Goal: Task Accomplishment & Management: Use online tool/utility

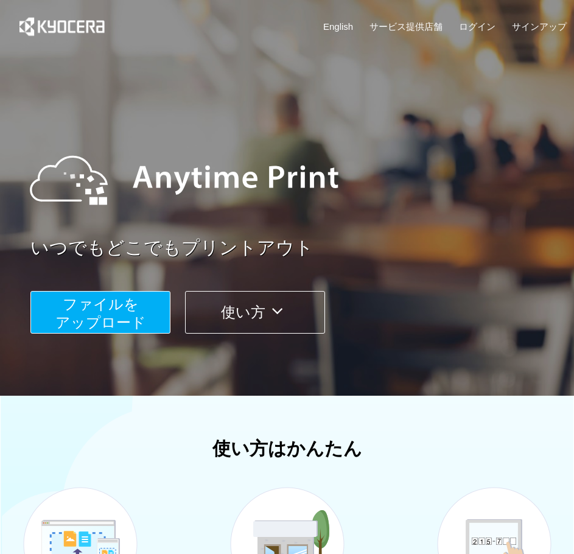
click at [102, 309] on span "ファイルを ​​アップロード" at bounding box center [100, 313] width 91 height 35
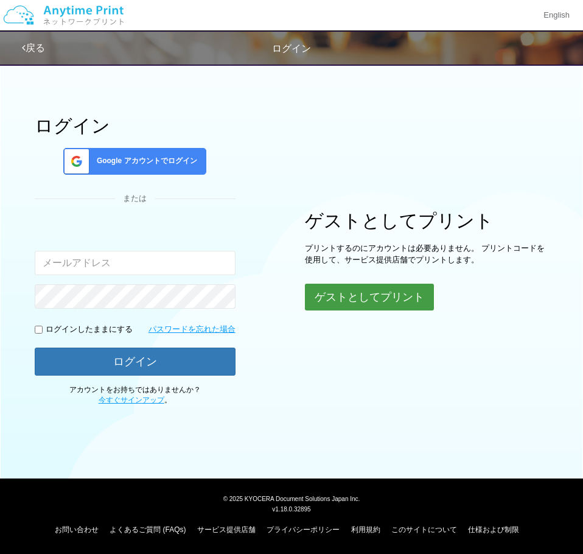
click at [342, 304] on button "ゲストとしてプリント" at bounding box center [369, 297] width 129 height 27
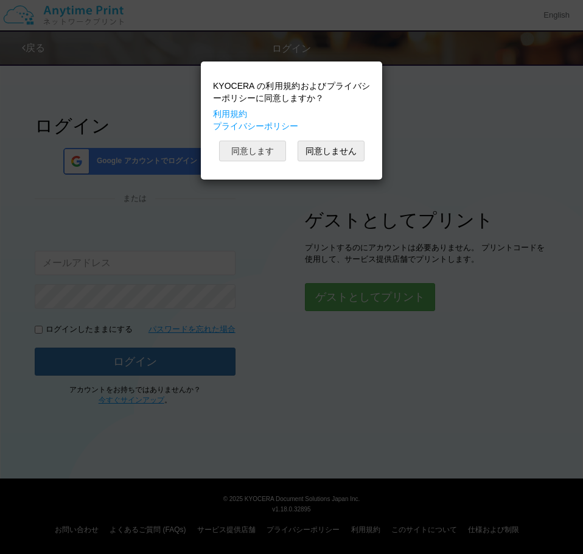
click at [259, 150] on button "同意します" at bounding box center [252, 151] width 67 height 21
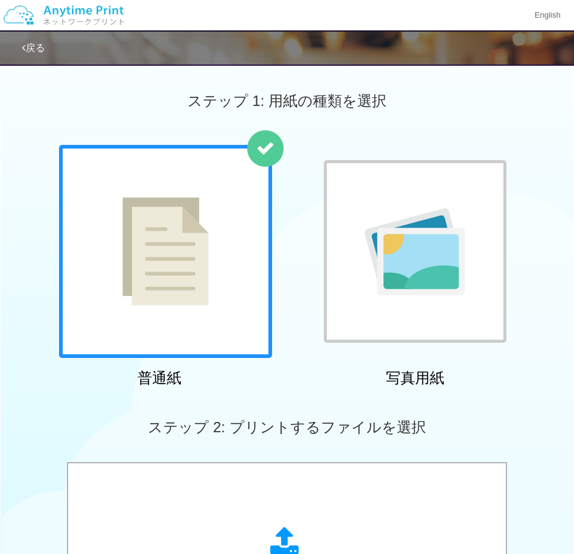
click at [163, 273] on img at bounding box center [165, 251] width 86 height 108
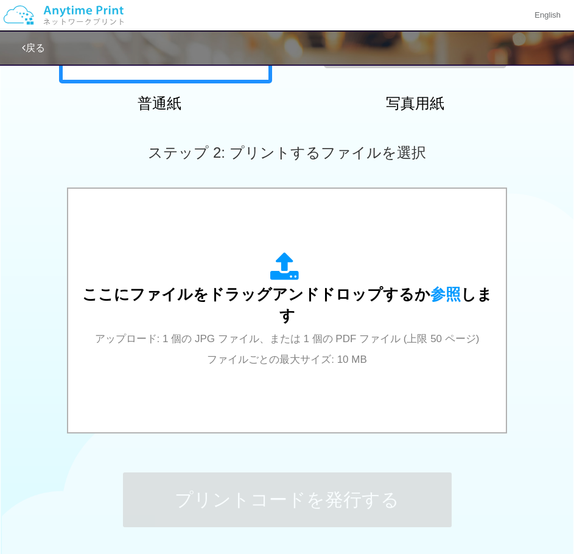
scroll to position [304, 0]
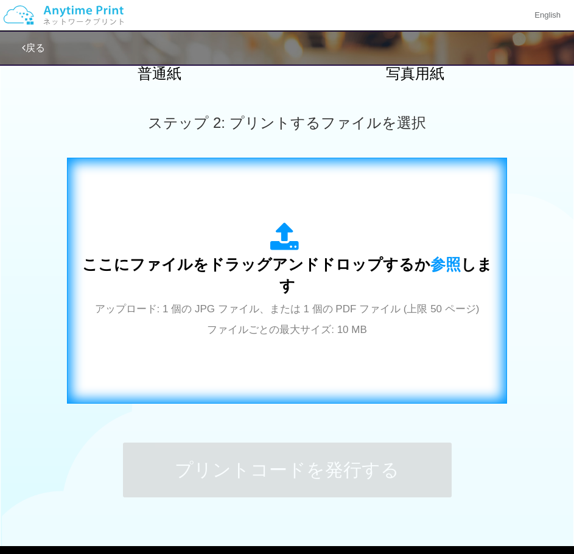
click at [252, 257] on div "ここにファイルをドラッグアンドドロップするか 参照 します アップロード: 1 個の JPG ファイル、または 1 個の PDF ファイル (上限 50 ペー…" at bounding box center [287, 280] width 415 height 116
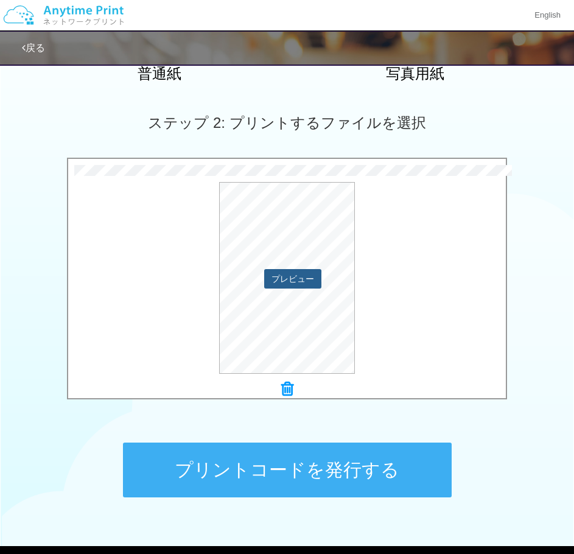
click at [287, 279] on button "プレビュー" at bounding box center [292, 278] width 57 height 19
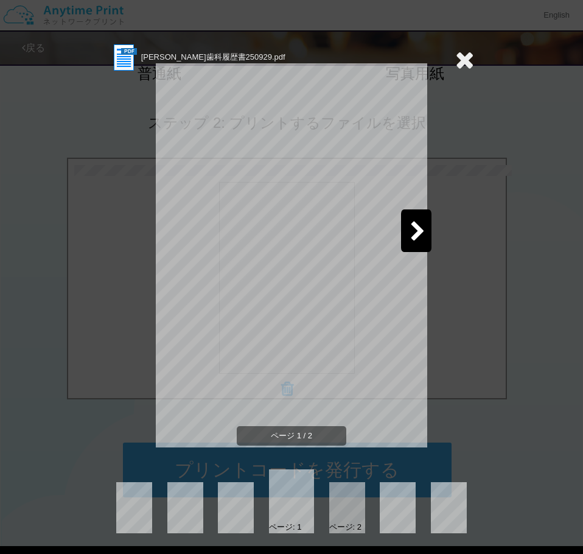
click at [429, 238] on div at bounding box center [416, 230] width 30 height 43
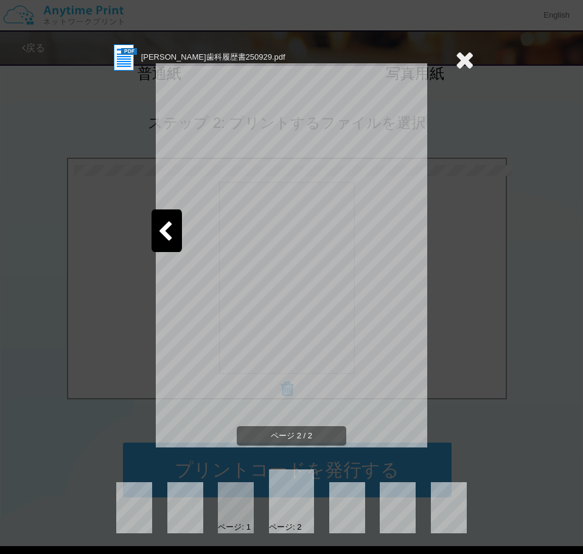
click at [459, 54] on icon at bounding box center [464, 59] width 19 height 24
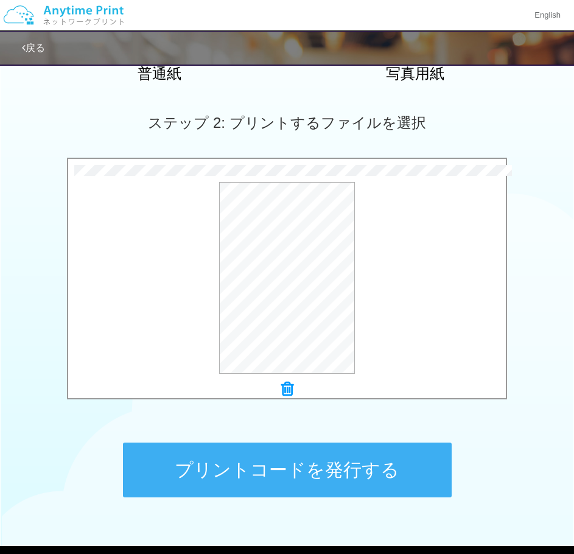
click at [343, 468] on button "プリントコードを発行する" at bounding box center [287, 470] width 329 height 55
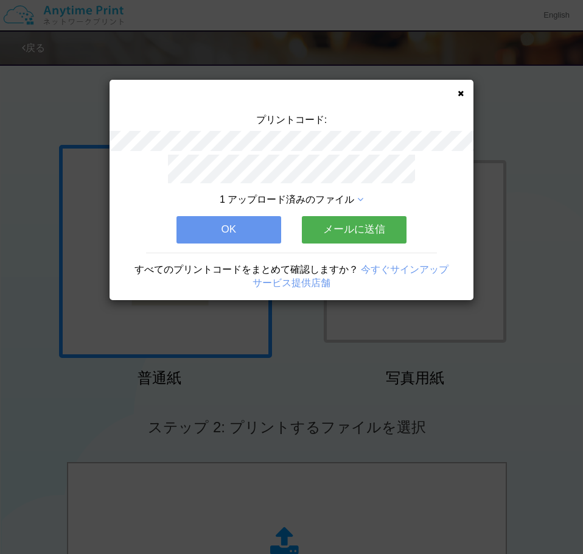
click at [224, 229] on button "OK" at bounding box center [229, 229] width 105 height 27
